Goal: Task Accomplishment & Management: Use online tool/utility

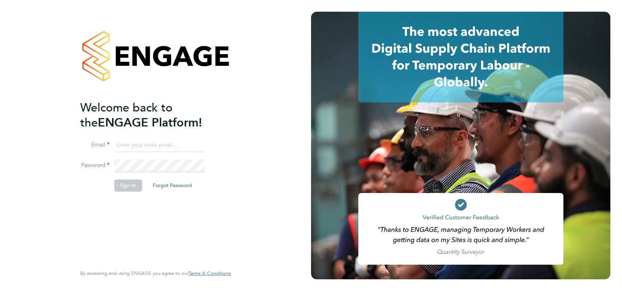
type input "angela@class1personnel.com"
click at [198, 217] on div "Welcome back to the ENGAGE Platform! Email angela@class1personnel.com Password …" at bounding box center [151, 182] width 143 height 164
click at [125, 183] on button "Sign In" at bounding box center [128, 186] width 28 height 12
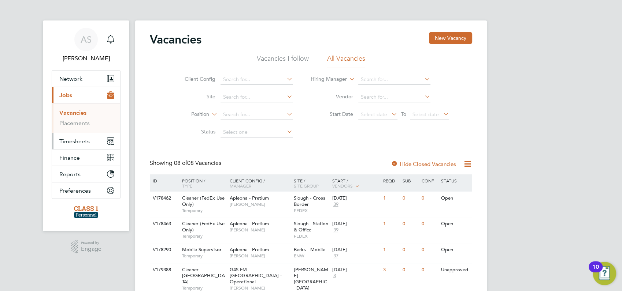
click at [79, 142] on span "Timesheets" at bounding box center [74, 141] width 30 height 7
click at [81, 130] on link "Timesheets" at bounding box center [74, 129] width 30 height 7
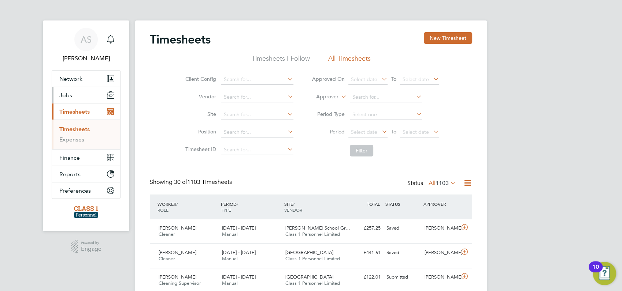
click at [66, 94] on span "Jobs" at bounding box center [65, 95] width 13 height 7
click at [72, 113] on link "Vacancies" at bounding box center [72, 112] width 26 height 7
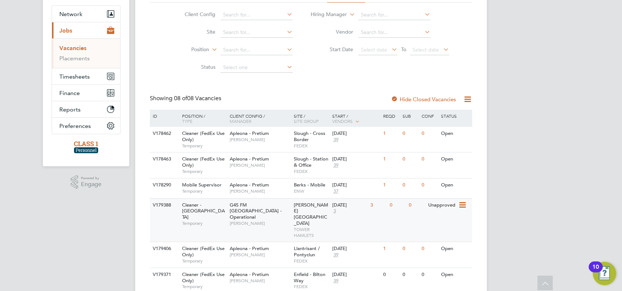
click at [166, 203] on div "V179388" at bounding box center [164, 206] width 26 height 14
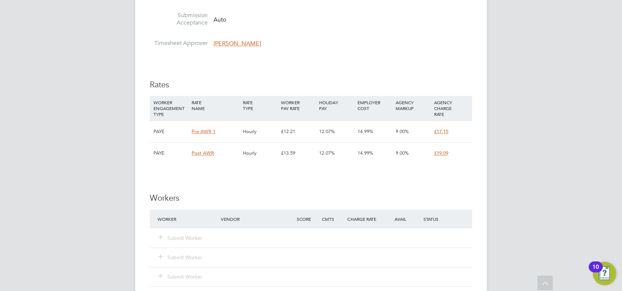
scroll to position [862, 0]
